Goal: Task Accomplishment & Management: Manage account settings

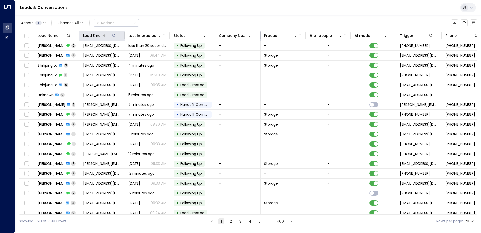
click at [114, 35] on icon at bounding box center [114, 35] width 4 height 4
click at [132, 52] on input "text" at bounding box center [113, 53] width 69 height 9
type input "**********"
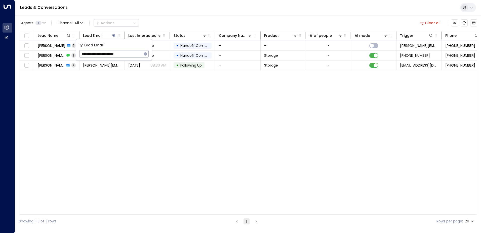
click at [175, 15] on div "Leads & Conversations" at bounding box center [248, 7] width 466 height 15
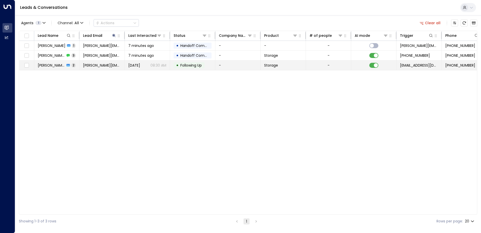
click at [198, 61] on td "• Following Up" at bounding box center [192, 65] width 45 height 10
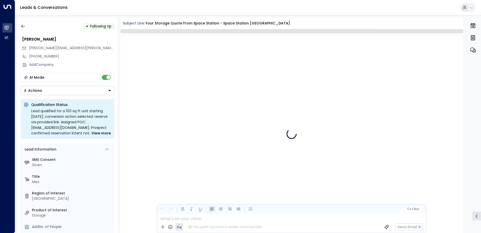
scroll to position [519, 0]
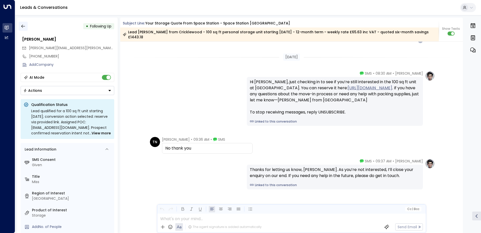
click at [21, 22] on button "button" at bounding box center [23, 26] width 9 height 9
